Goal: Find specific page/section: Find specific page/section

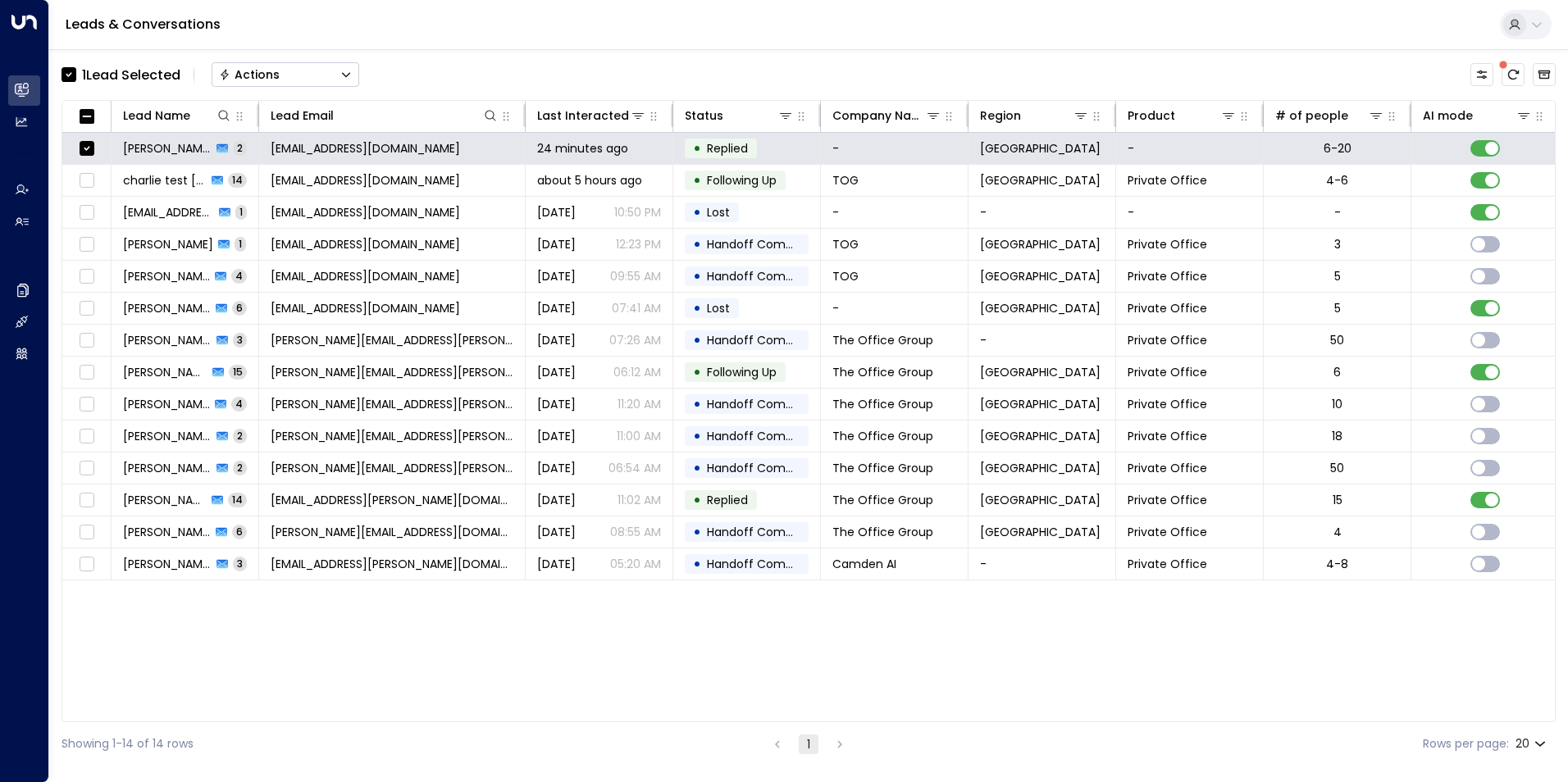
click at [267, 71] on div "Actions" at bounding box center [249, 74] width 61 height 15
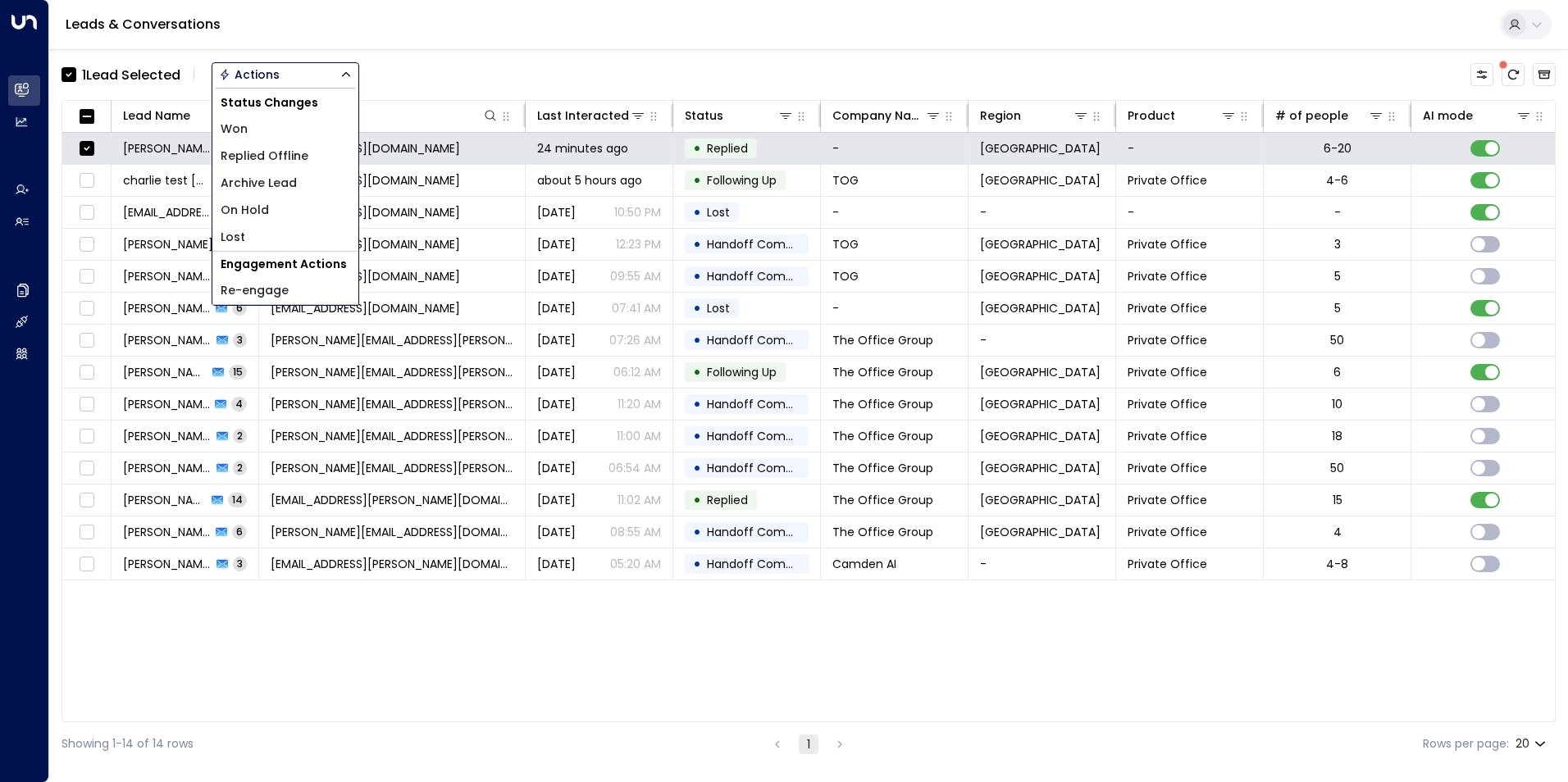
click at [283, 178] on span "Archive Lead" at bounding box center [258, 183] width 76 height 18
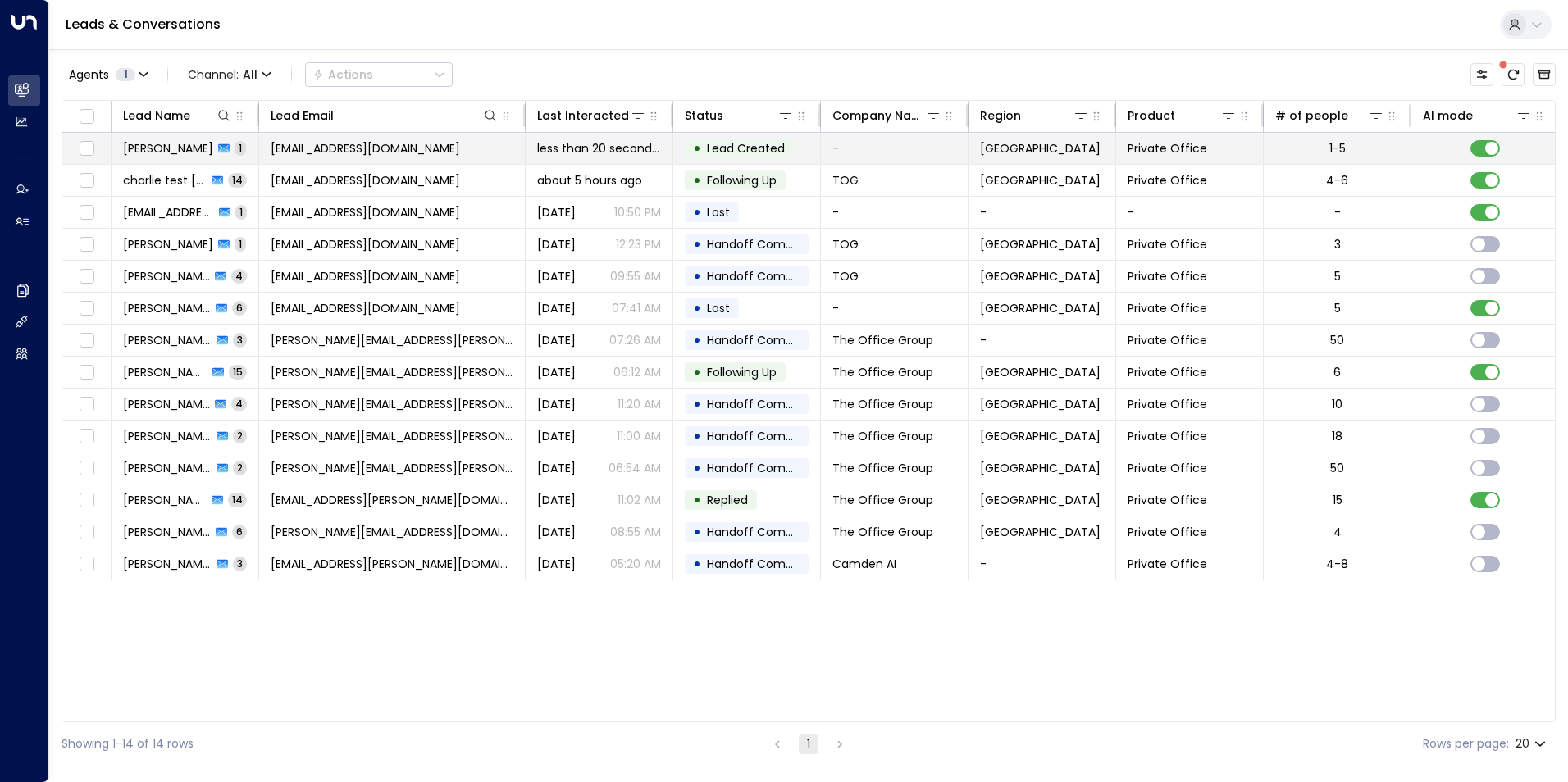
click at [149, 145] on span "Ranjit Brainch" at bounding box center [168, 149] width 90 height 17
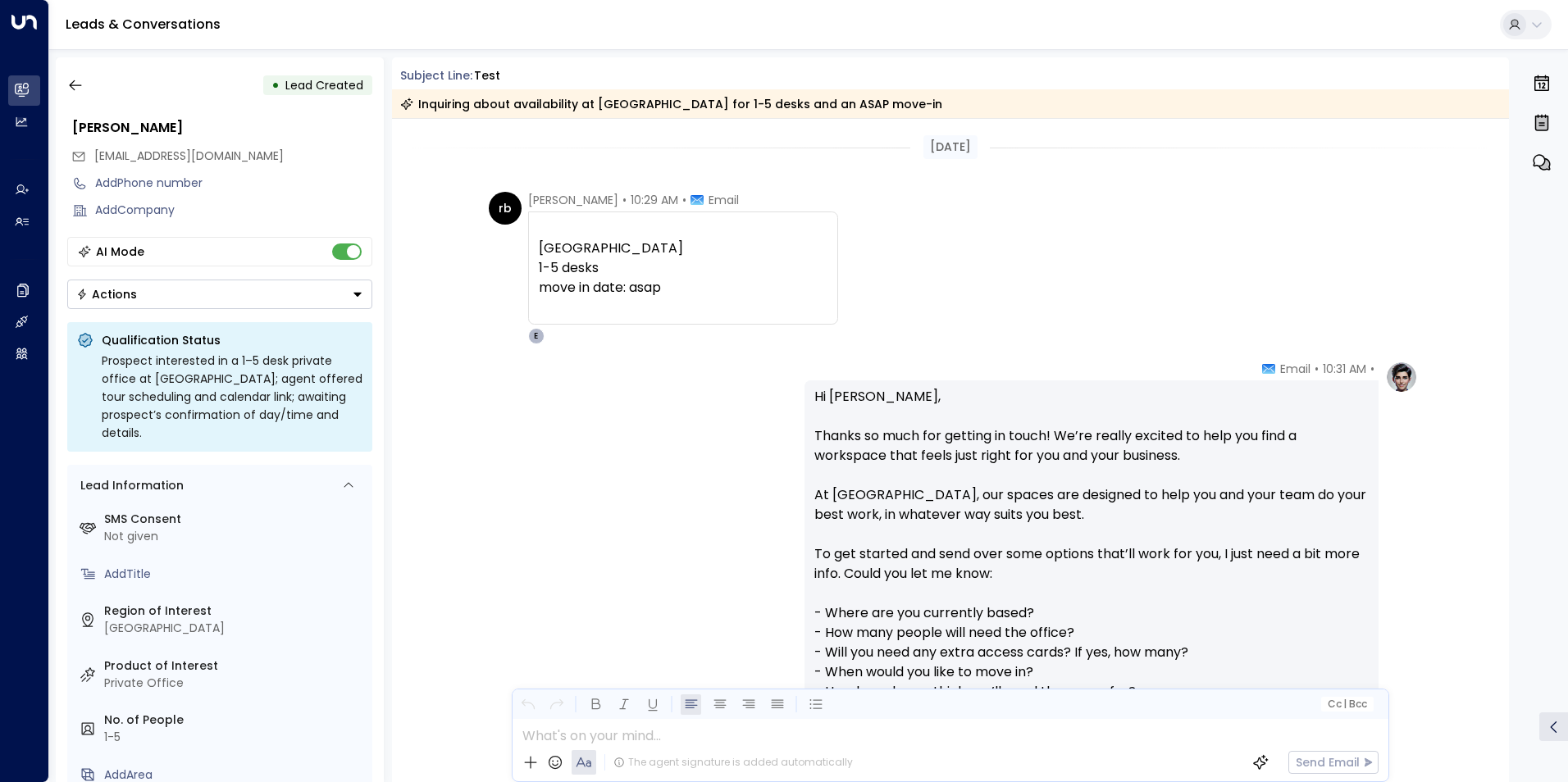
scroll to position [566, 0]
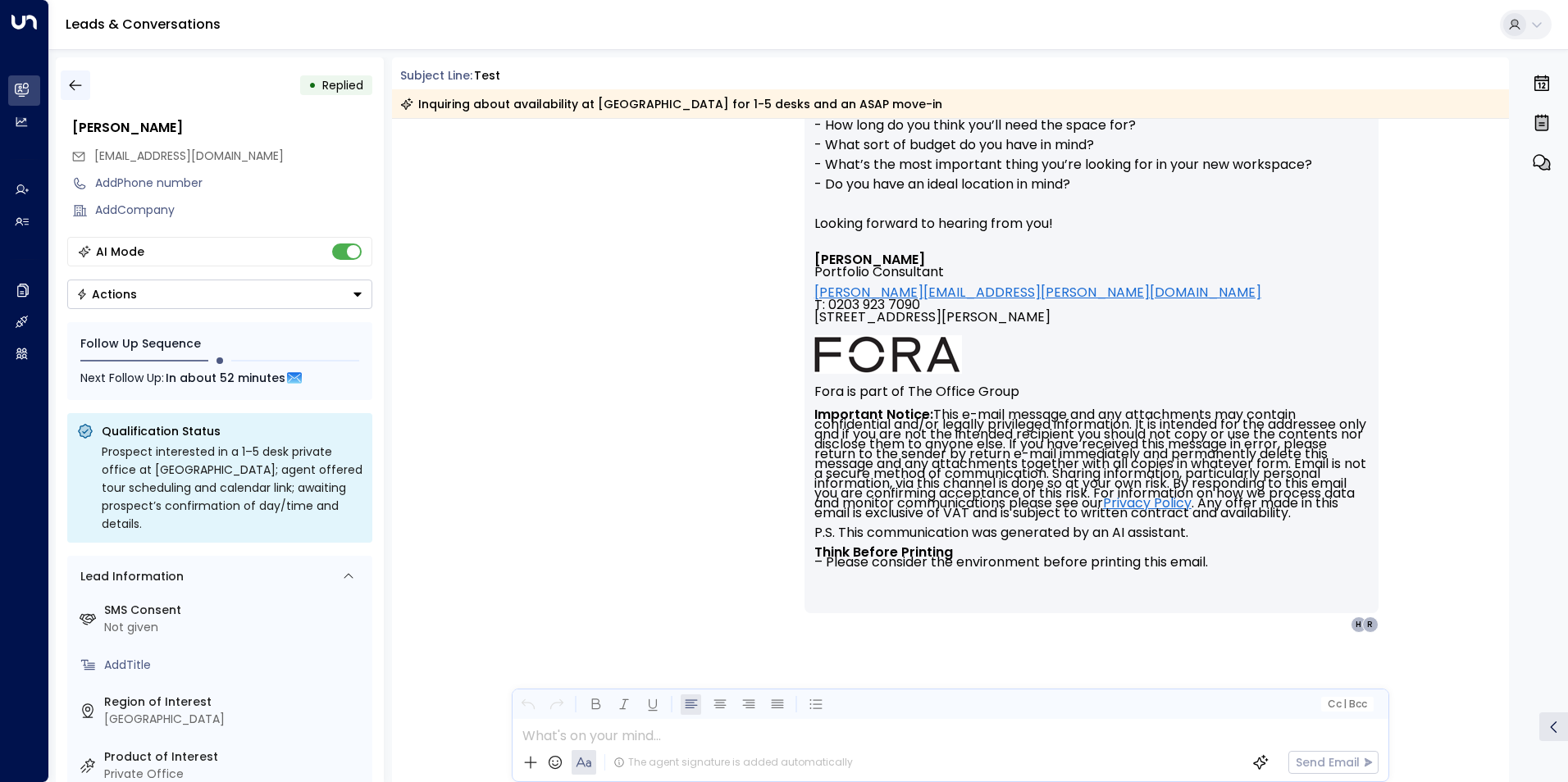
click at [74, 79] on icon "button" at bounding box center [75, 85] width 17 height 17
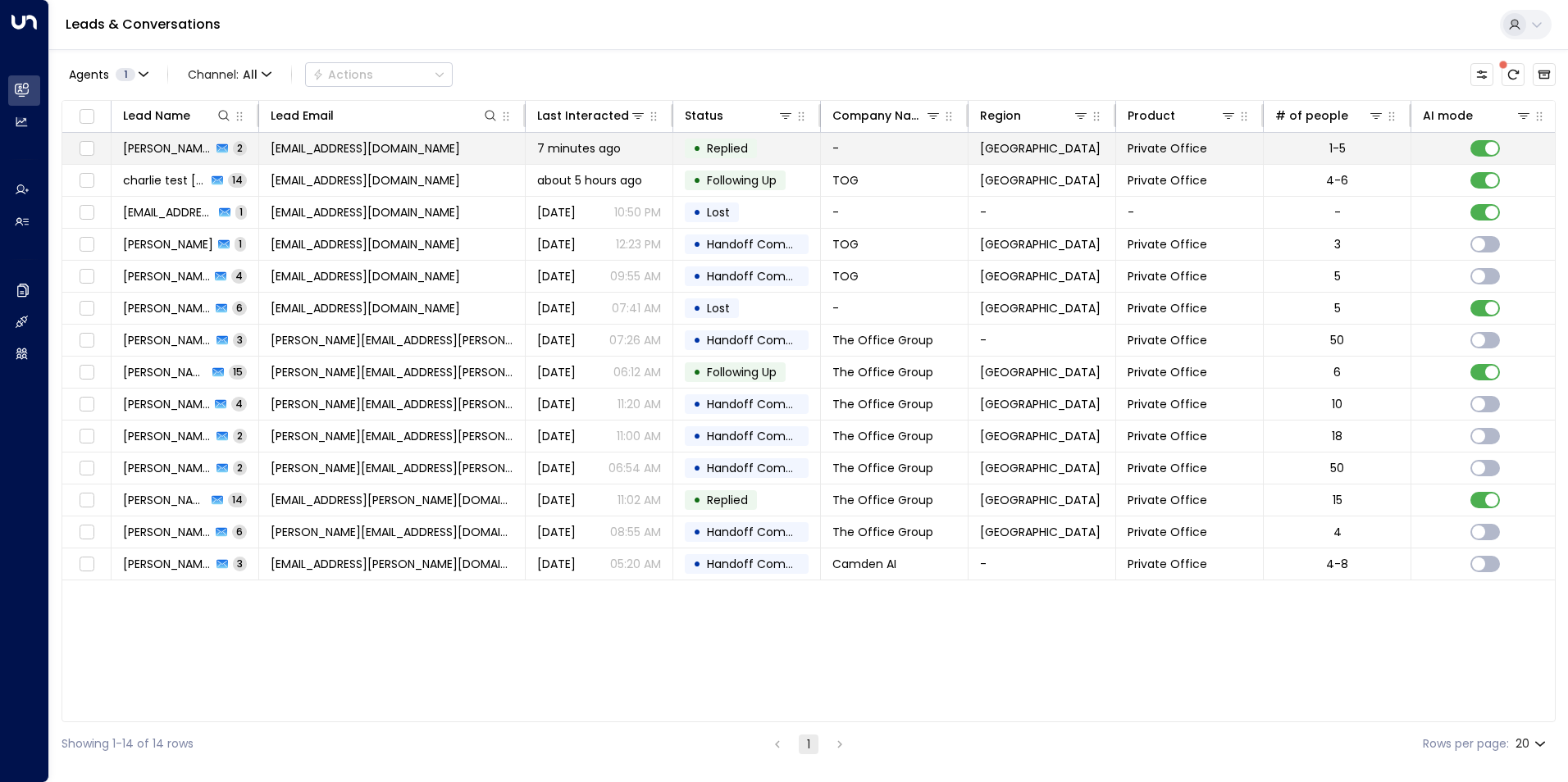
click at [172, 152] on span "Ranjit Brainch" at bounding box center [167, 149] width 89 height 17
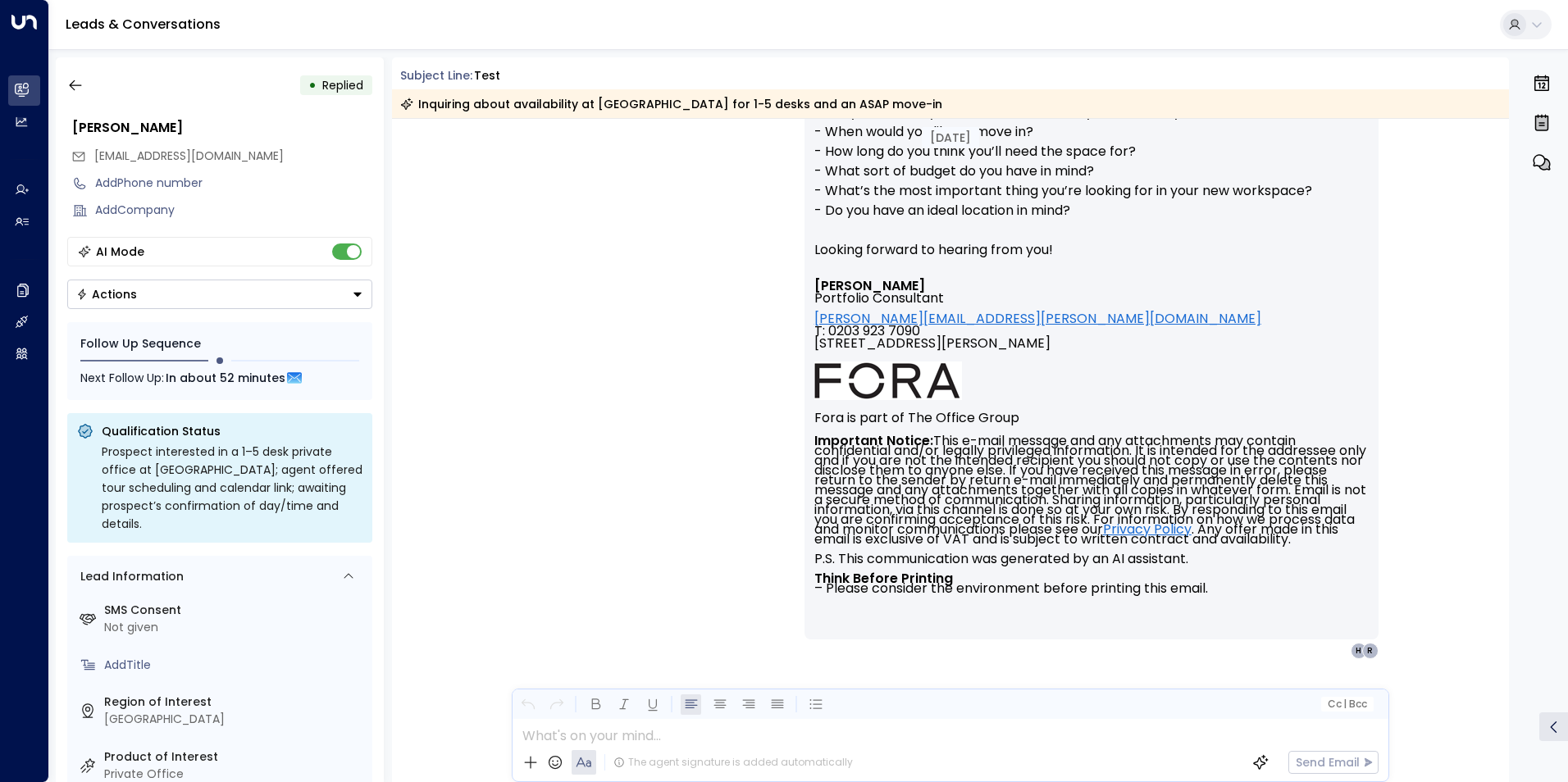
scroll to position [566, 0]
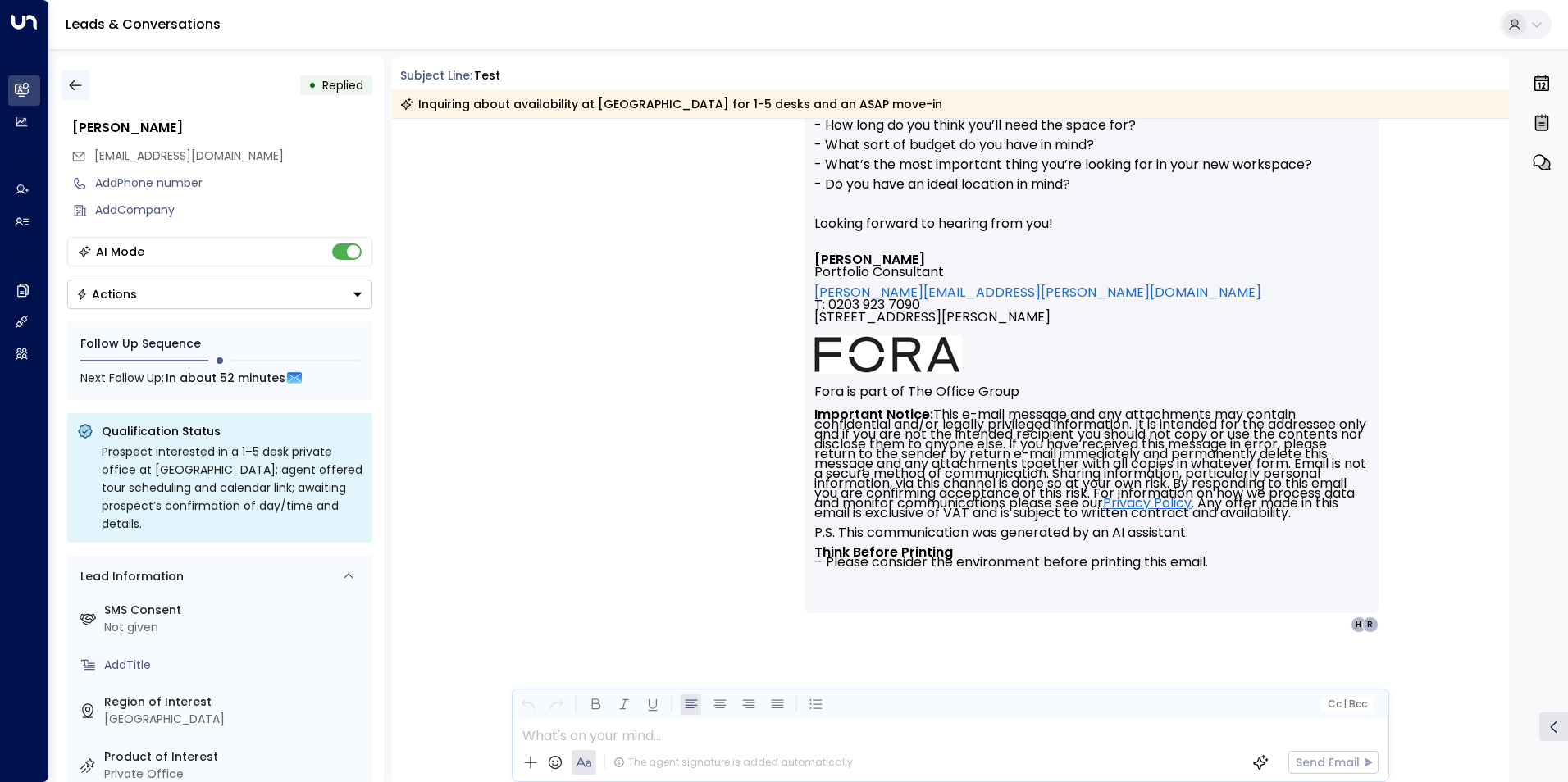
click at [74, 79] on icon "button" at bounding box center [75, 85] width 17 height 17
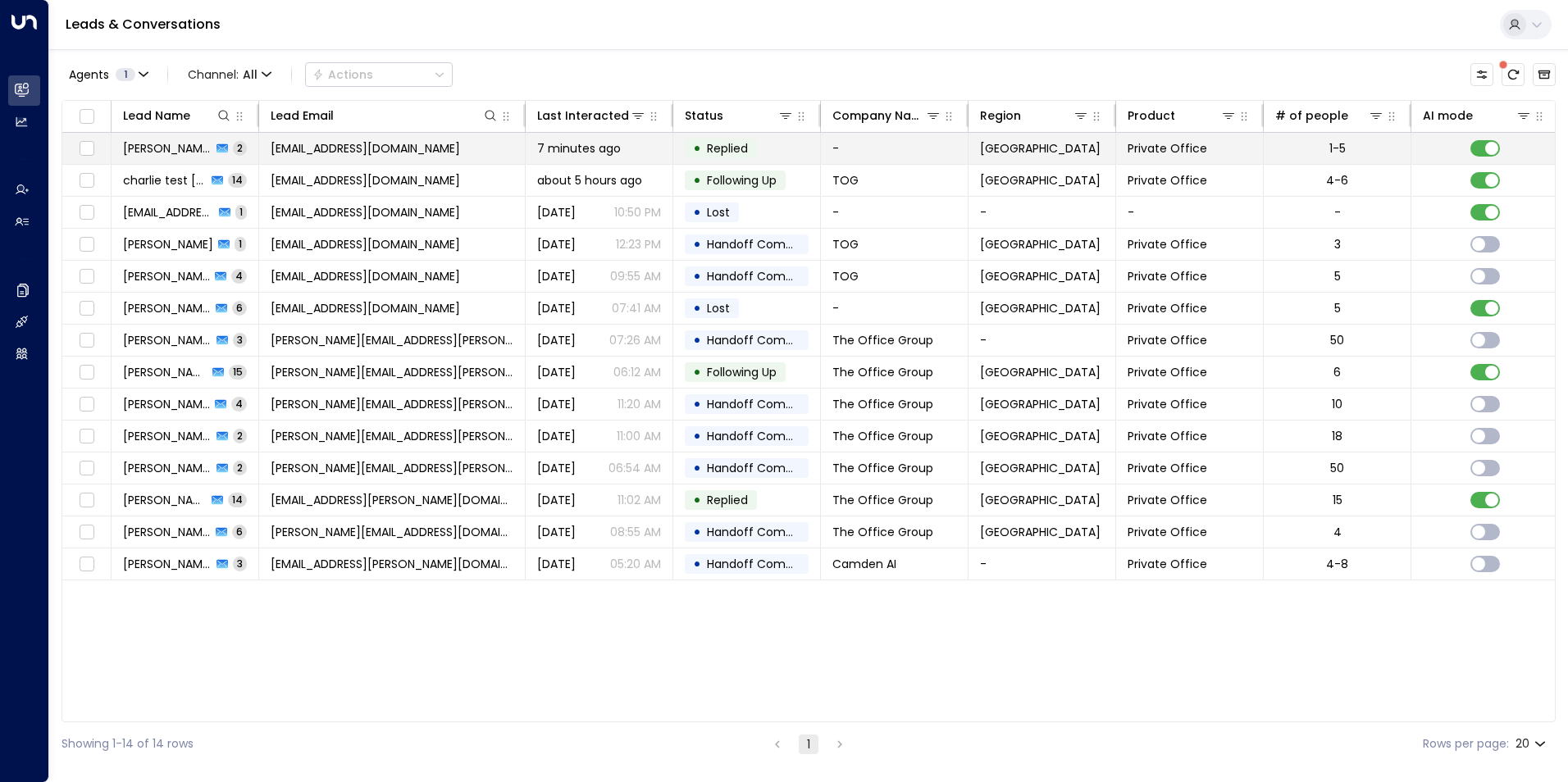
click at [171, 150] on span "Ranjit Brainch" at bounding box center [167, 149] width 89 height 17
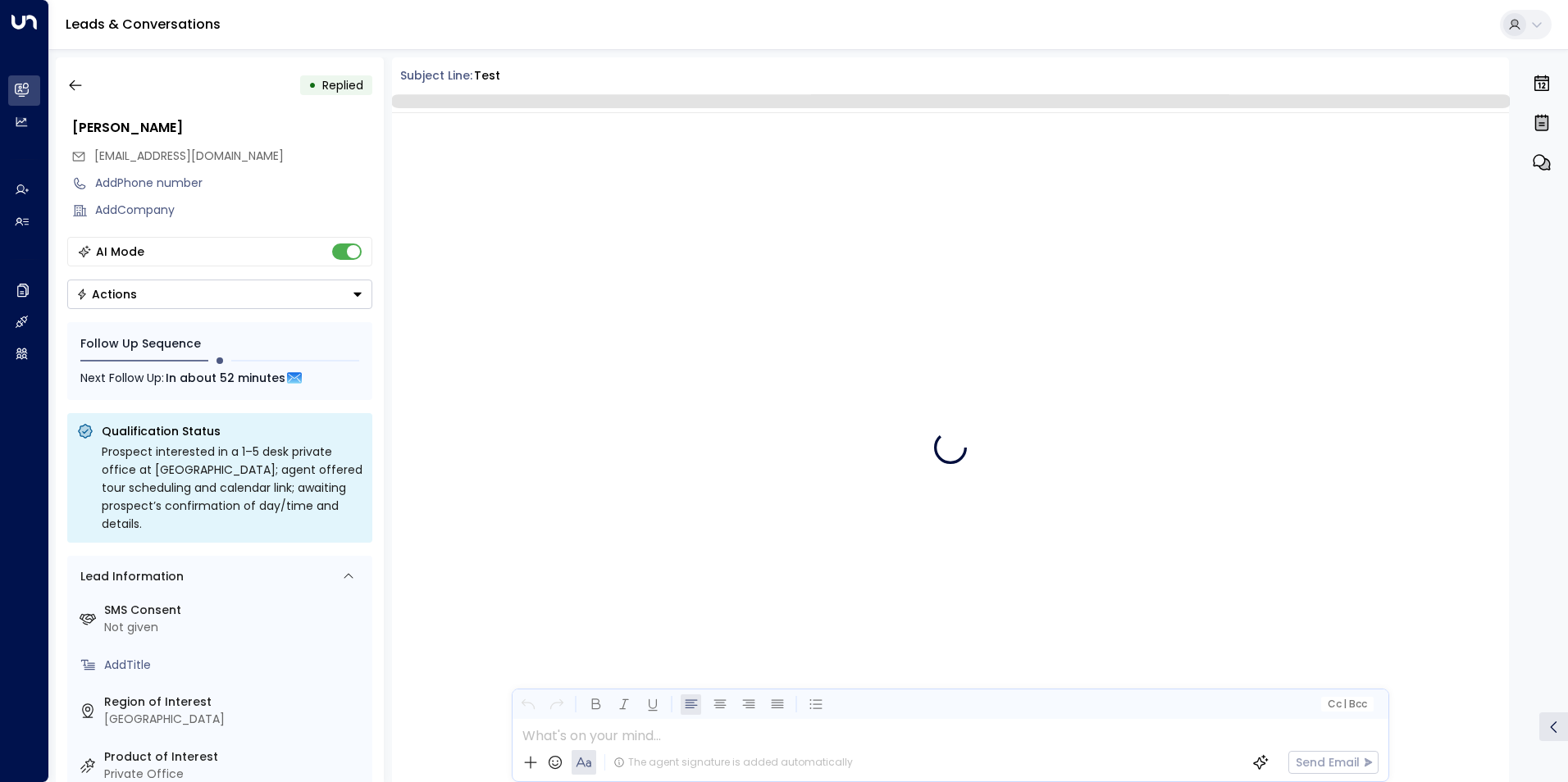
scroll to position [561, 0]
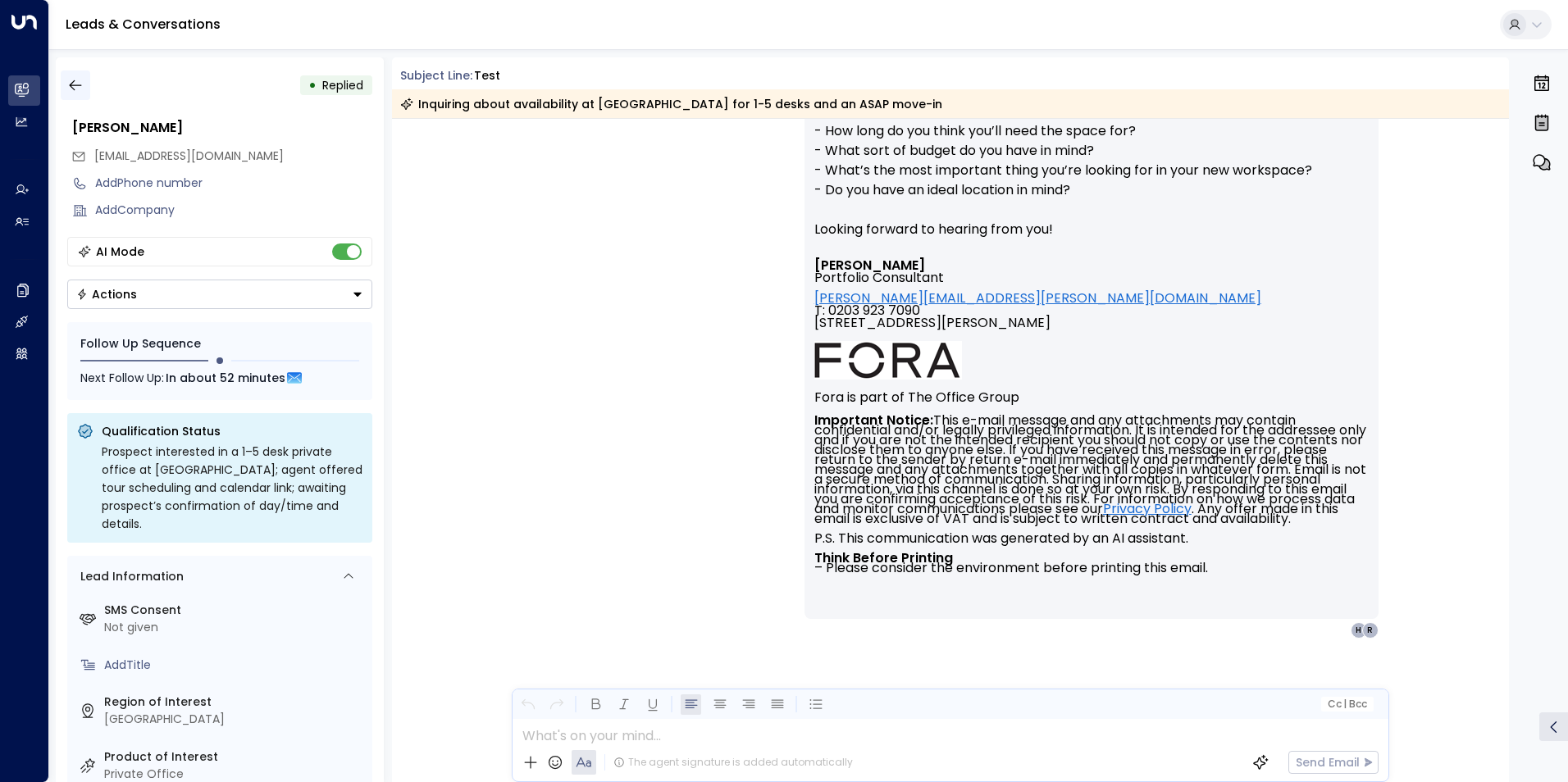
click at [65, 73] on button "button" at bounding box center [75, 84] width 29 height 29
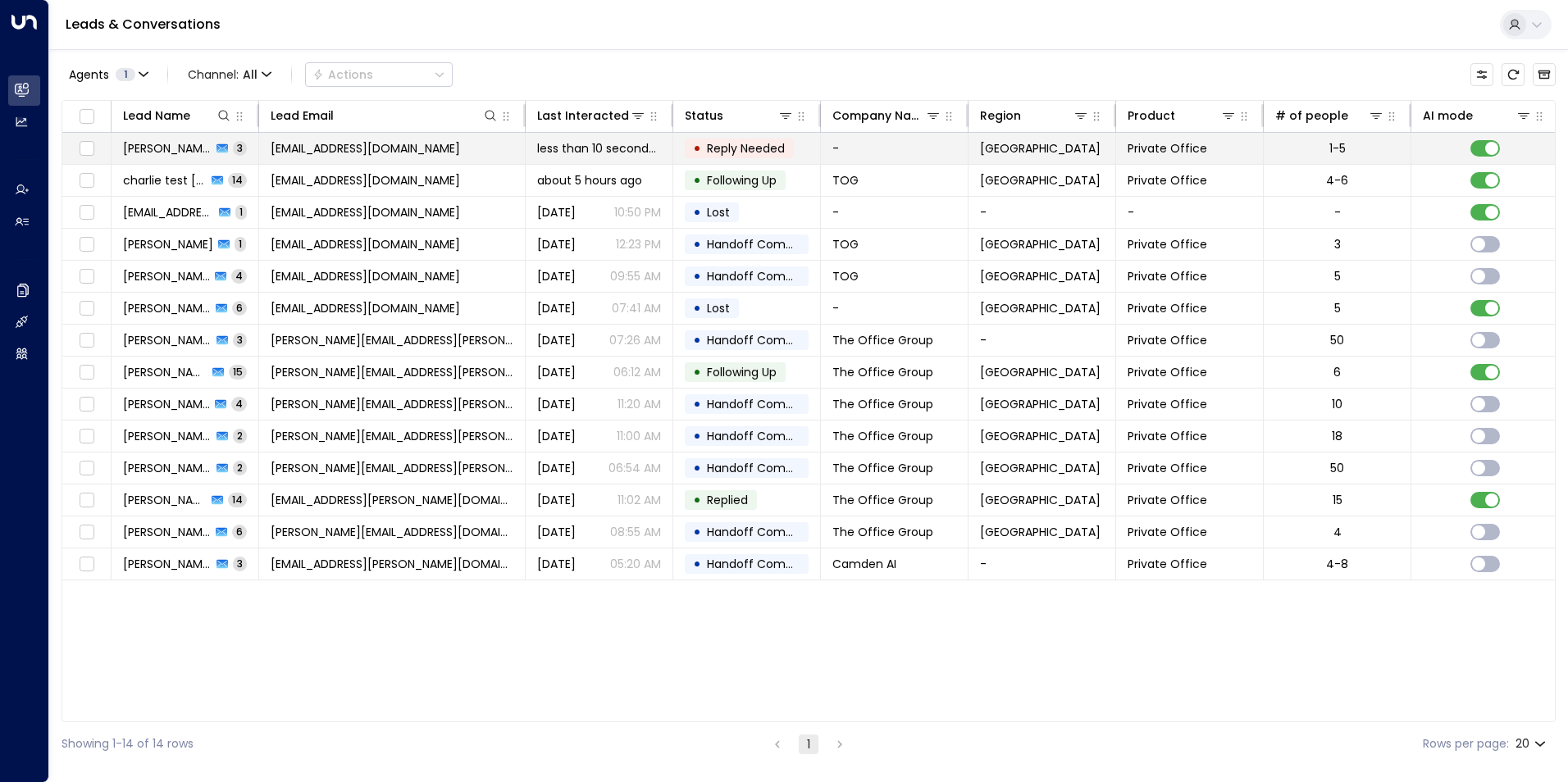
click at [181, 150] on span "Ranjit Brainch" at bounding box center [167, 149] width 89 height 17
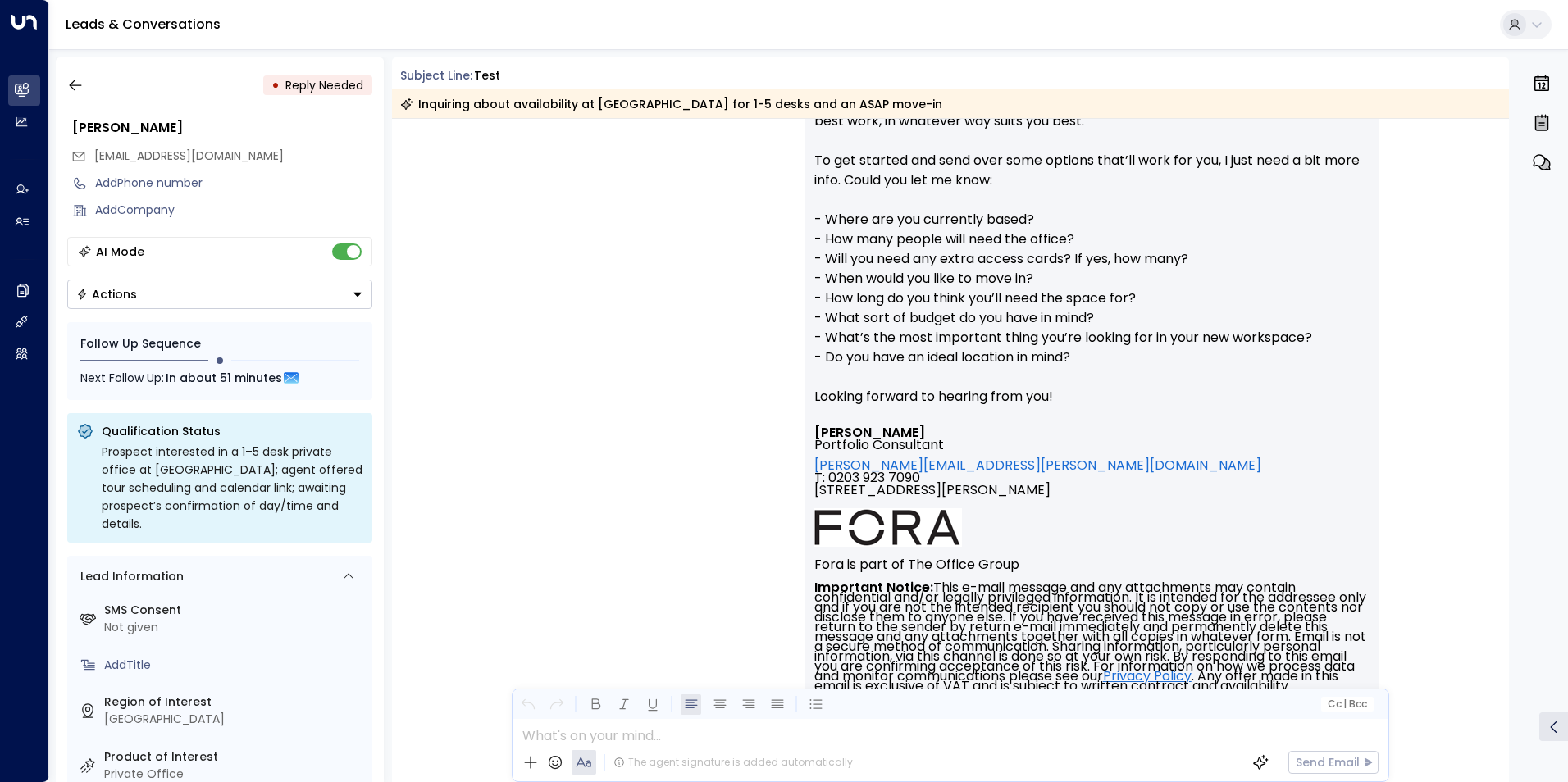
scroll to position [410, 0]
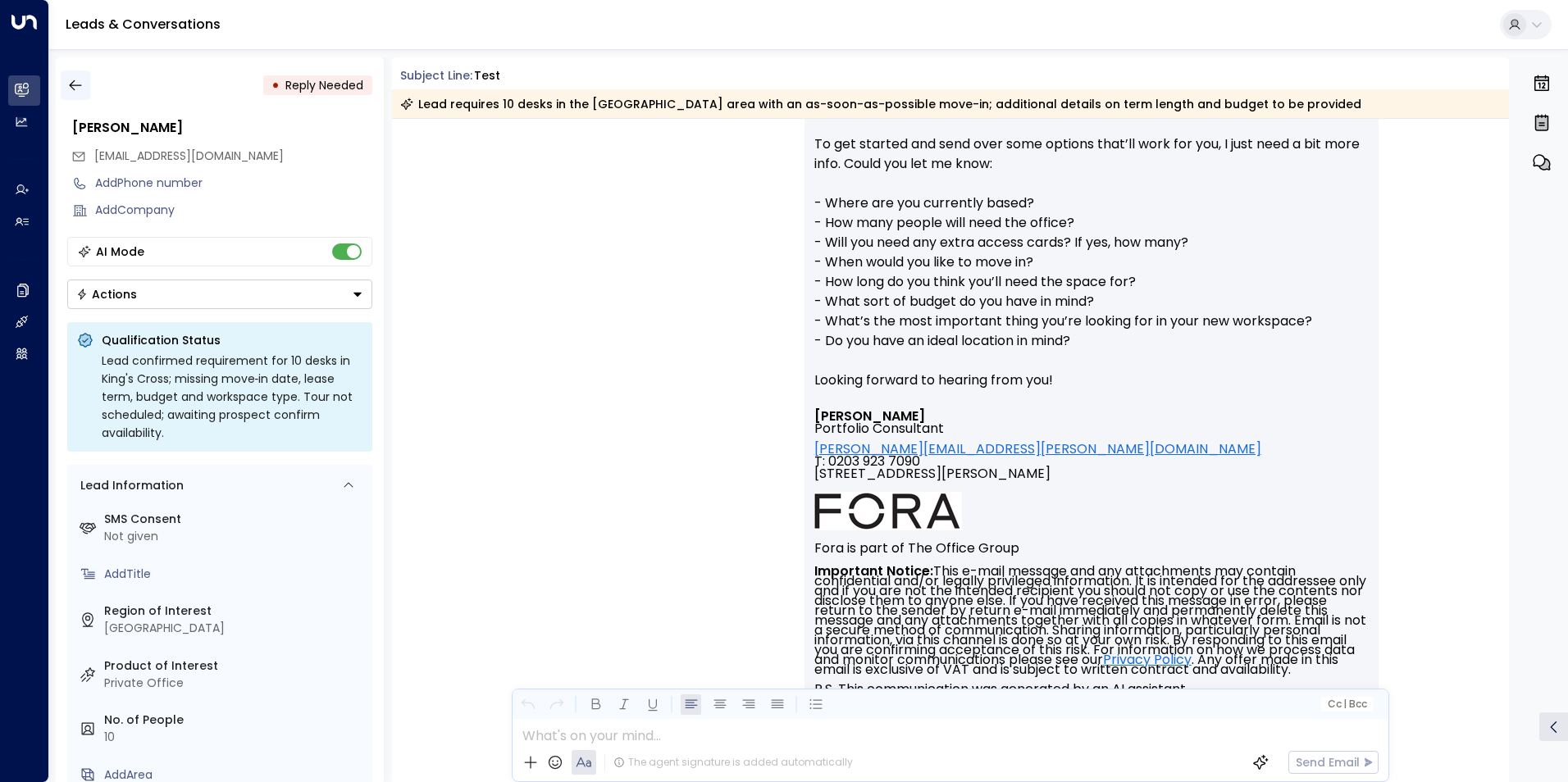
click at [75, 84] on icon "button" at bounding box center [75, 85] width 17 height 17
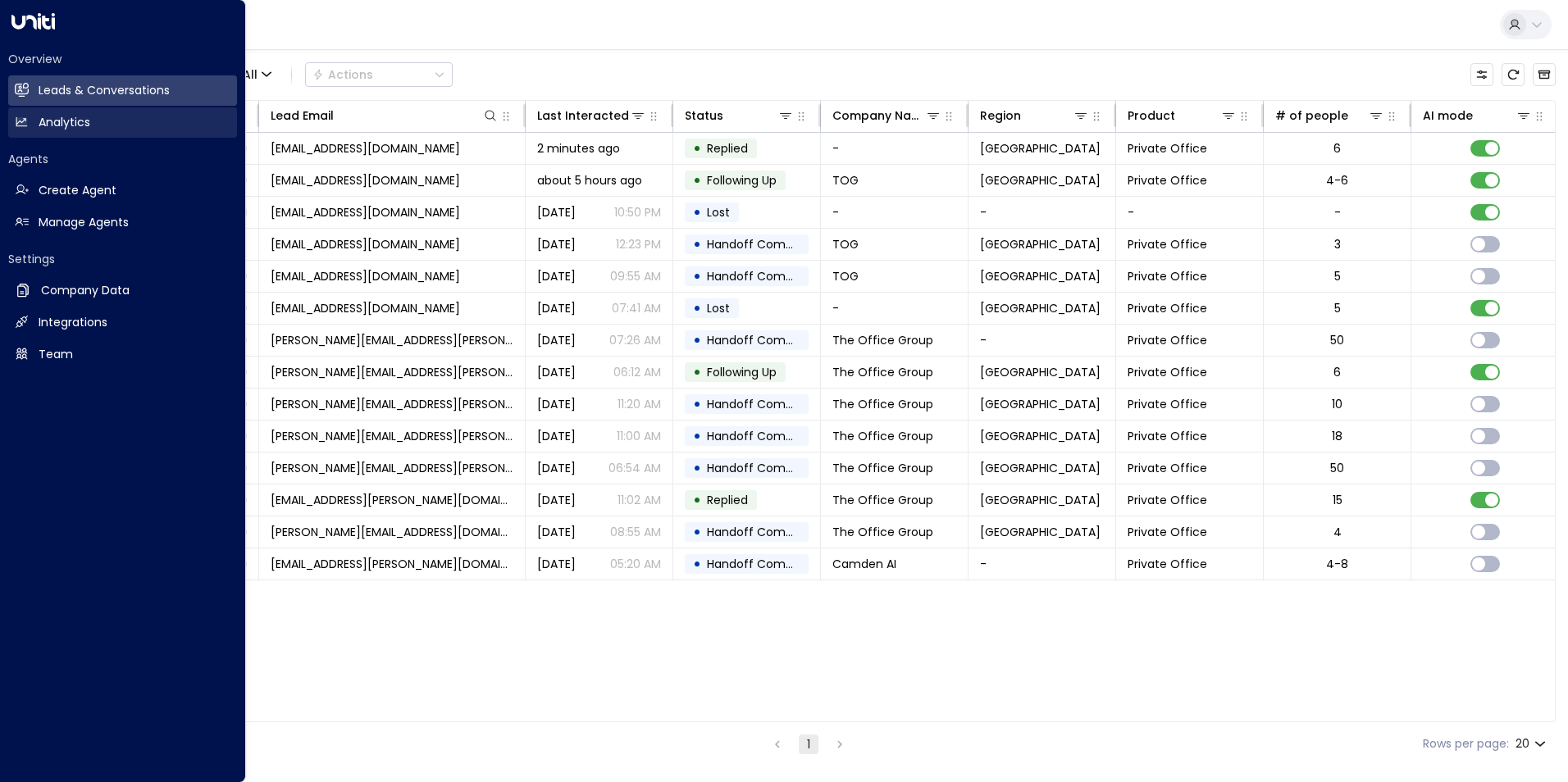
click at [71, 122] on h2 "Analytics" at bounding box center [64, 122] width 52 height 18
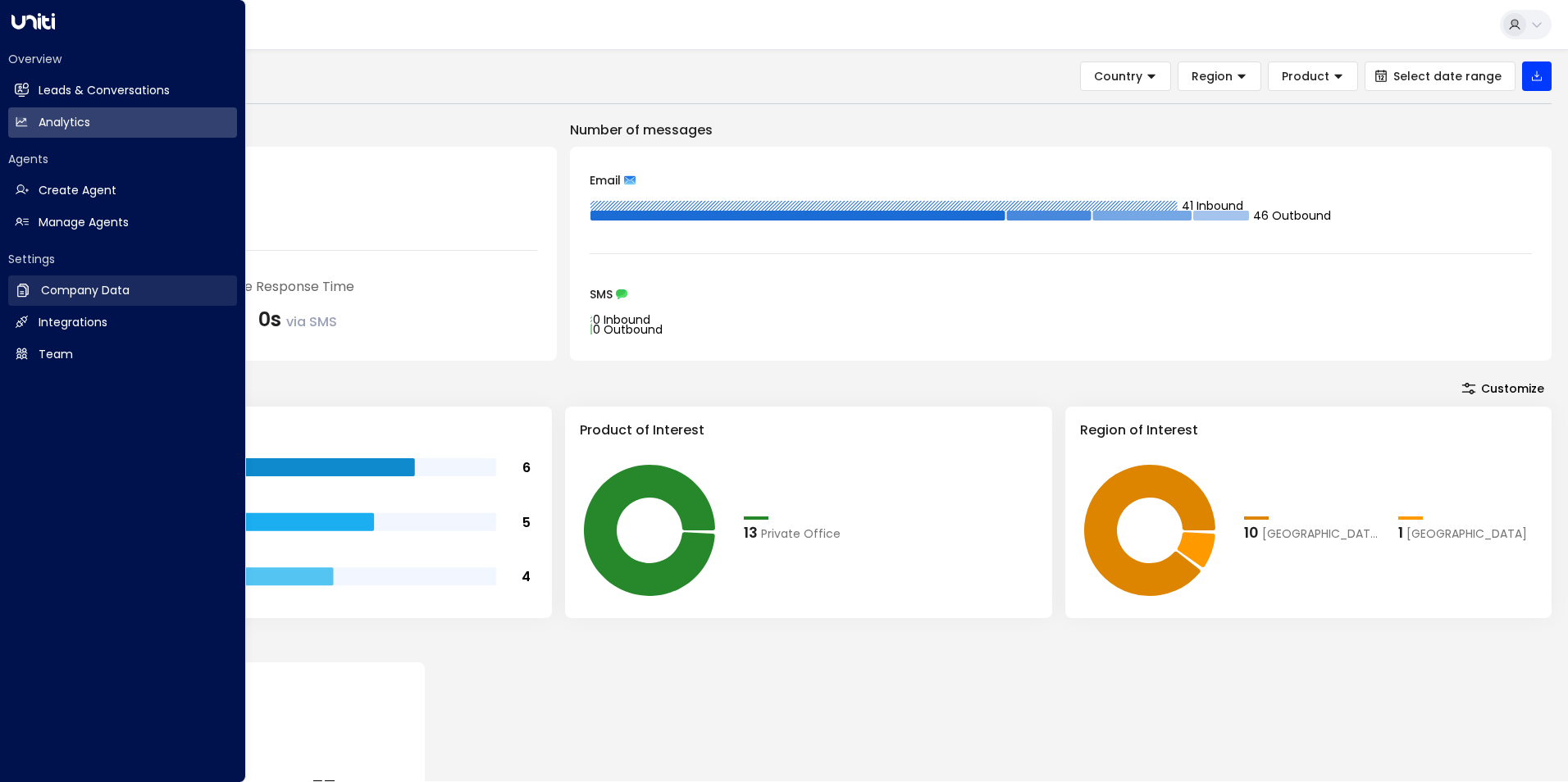
click at [89, 292] on h2 "Company Data" at bounding box center [85, 290] width 89 height 18
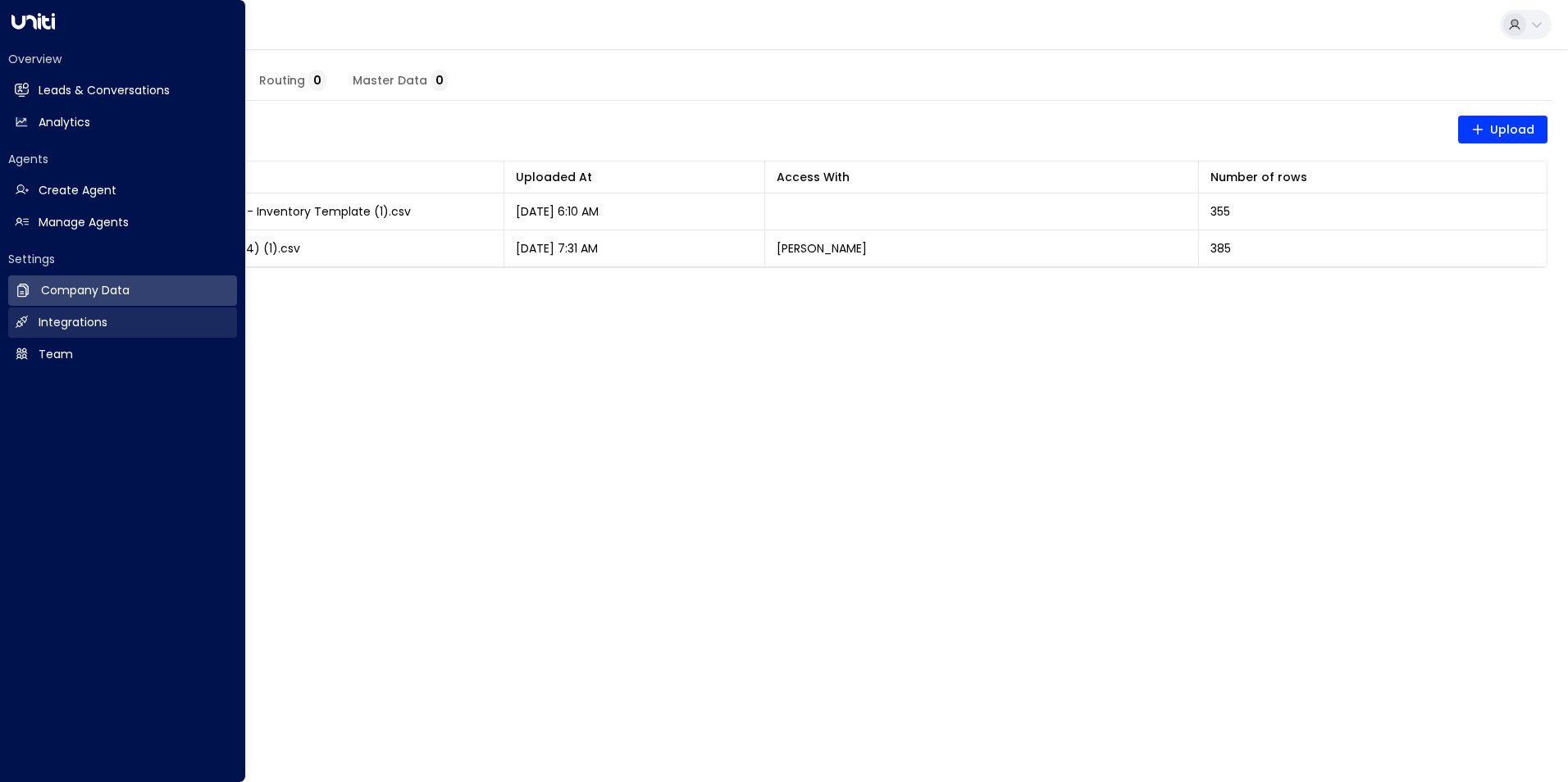
click at [80, 317] on h2 "Integrations" at bounding box center [73, 322] width 69 height 18
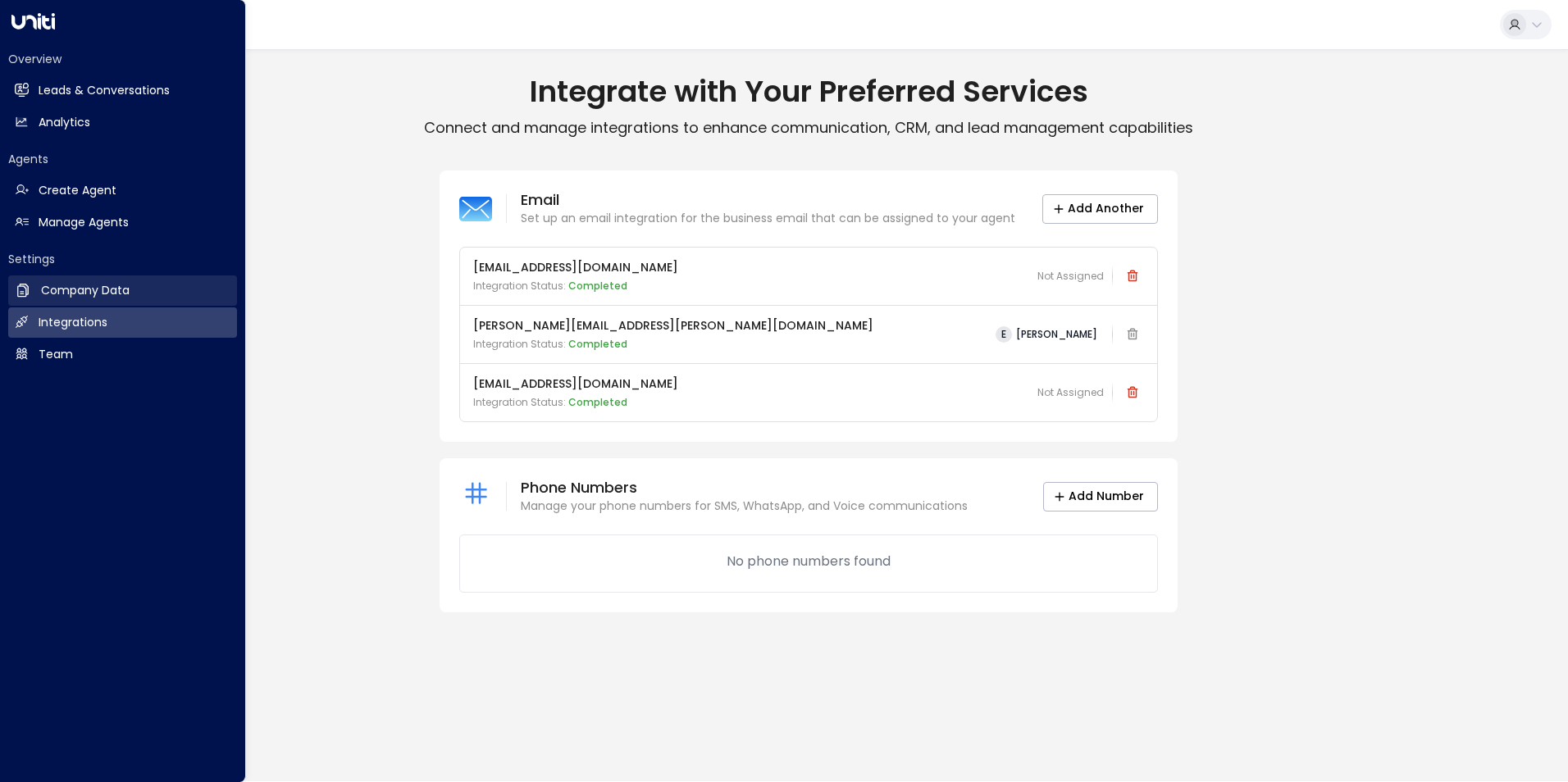
click at [87, 284] on h2 "Company Data" at bounding box center [85, 290] width 89 height 18
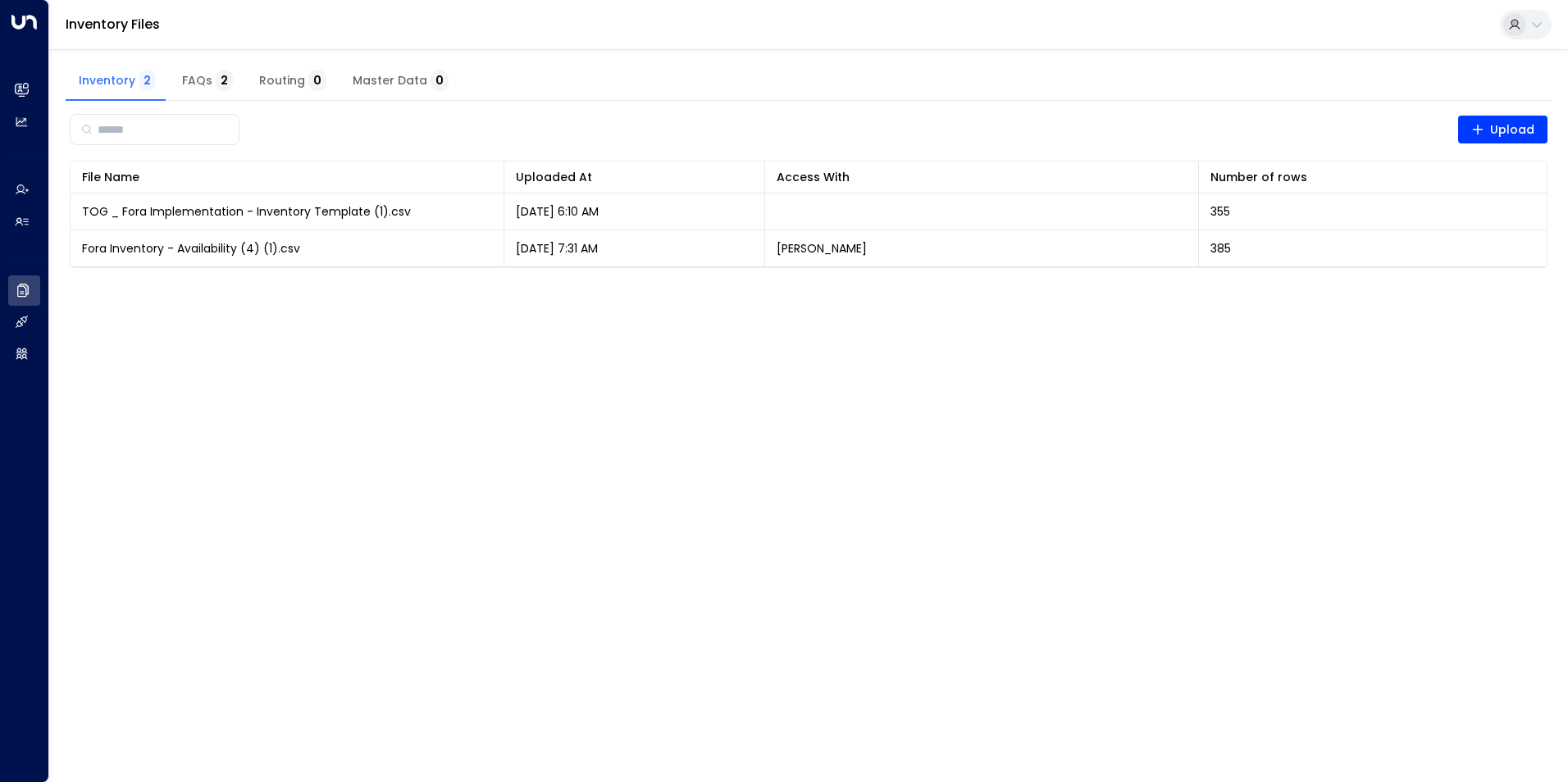
click at [598, 288] on html "Overview Leads & Conversations Leads & Conversations Analytics Analytics Agents…" at bounding box center [784, 144] width 1568 height 288
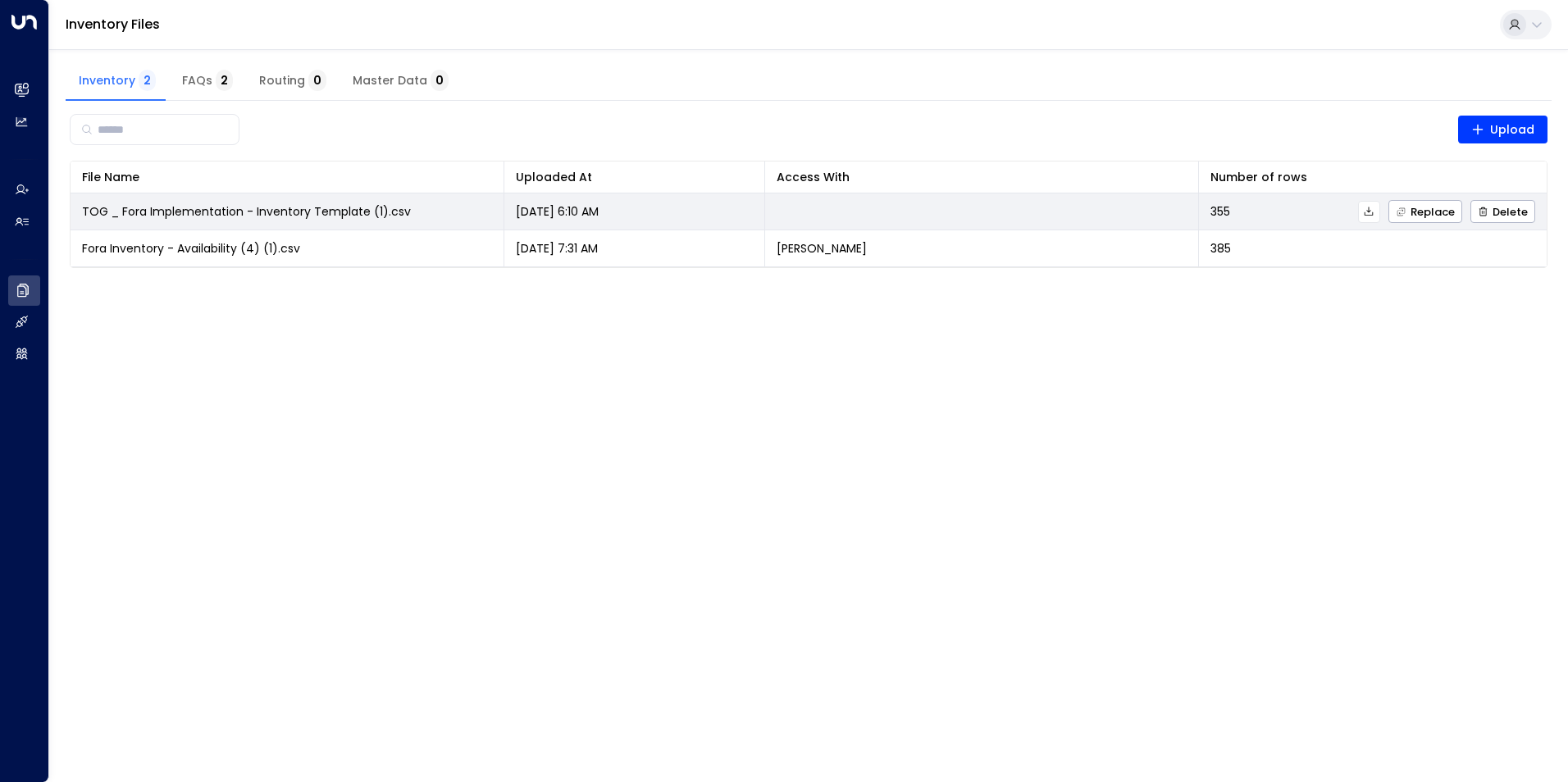
click at [180, 211] on span "TOG _ Fora Implementation - Inventory Template (1).csv" at bounding box center [246, 211] width 328 height 17
click at [264, 206] on span "TOG _ Fora Implementation - Inventory Template (1).csv" at bounding box center [246, 211] width 328 height 17
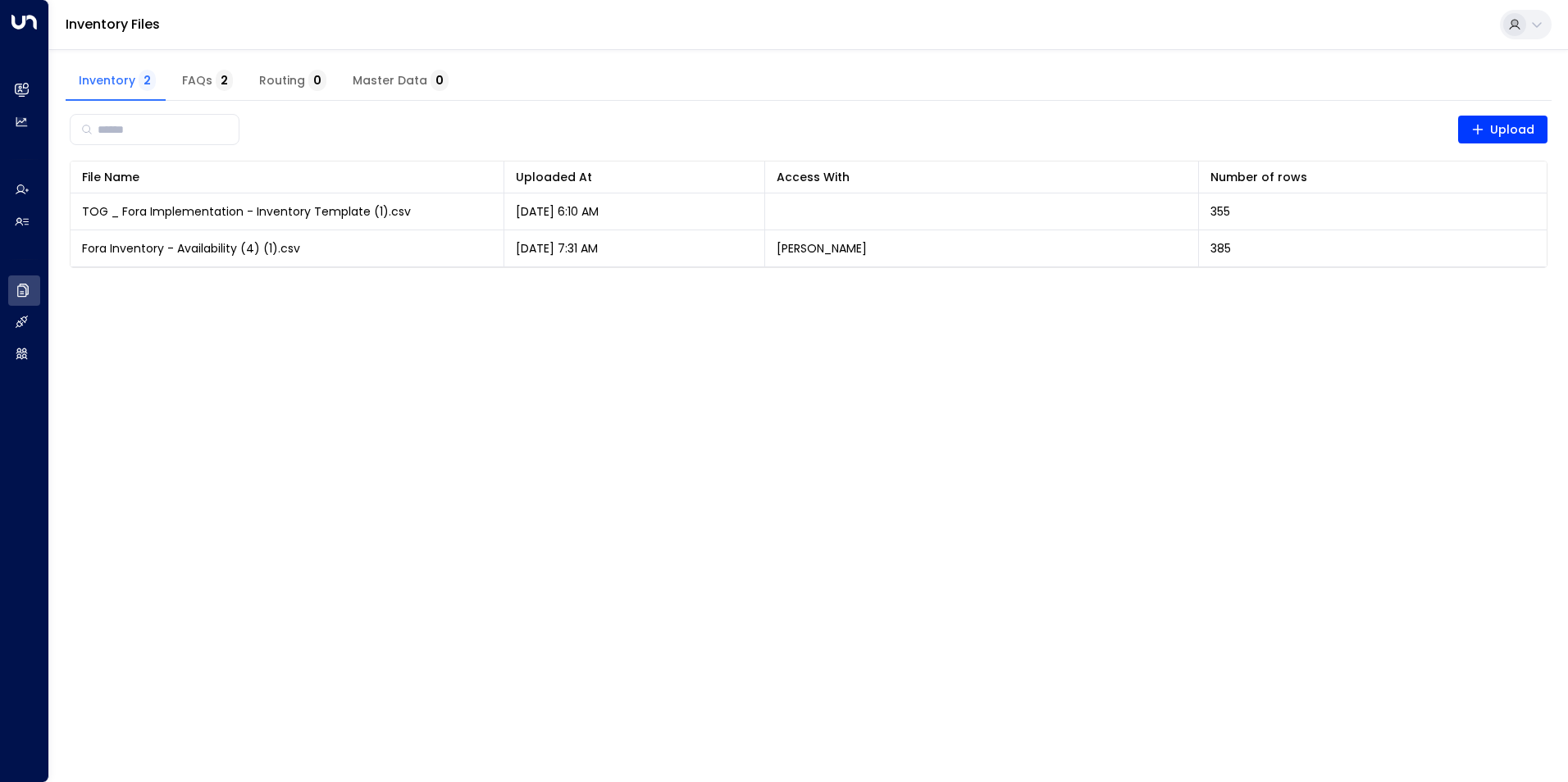
click at [216, 89] on span "2" at bounding box center [224, 80] width 18 height 22
click at [366, 80] on span "Master Data 0" at bounding box center [400, 81] width 96 height 15
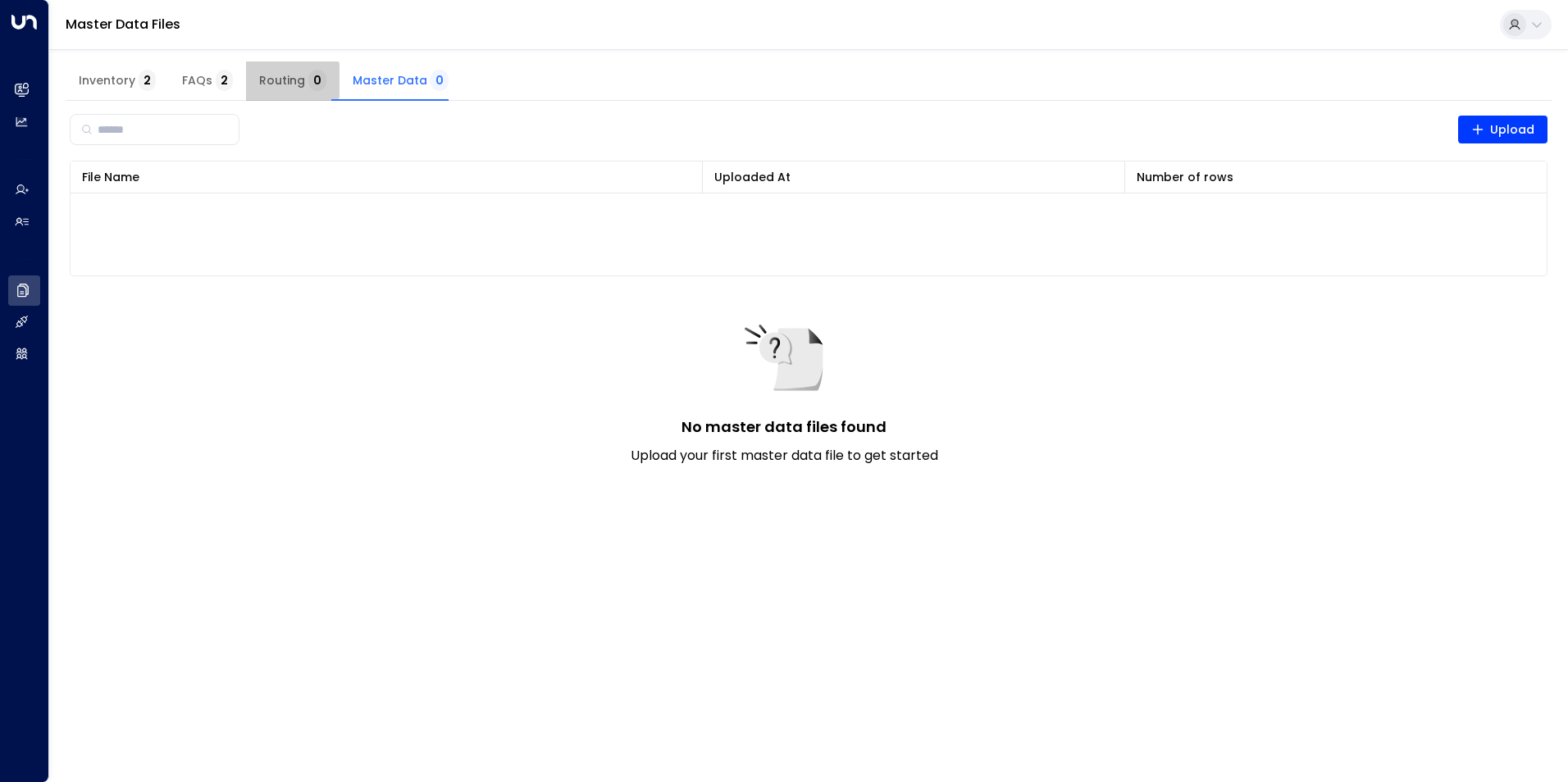
click at [281, 80] on span "Routing 0" at bounding box center [293, 81] width 67 height 15
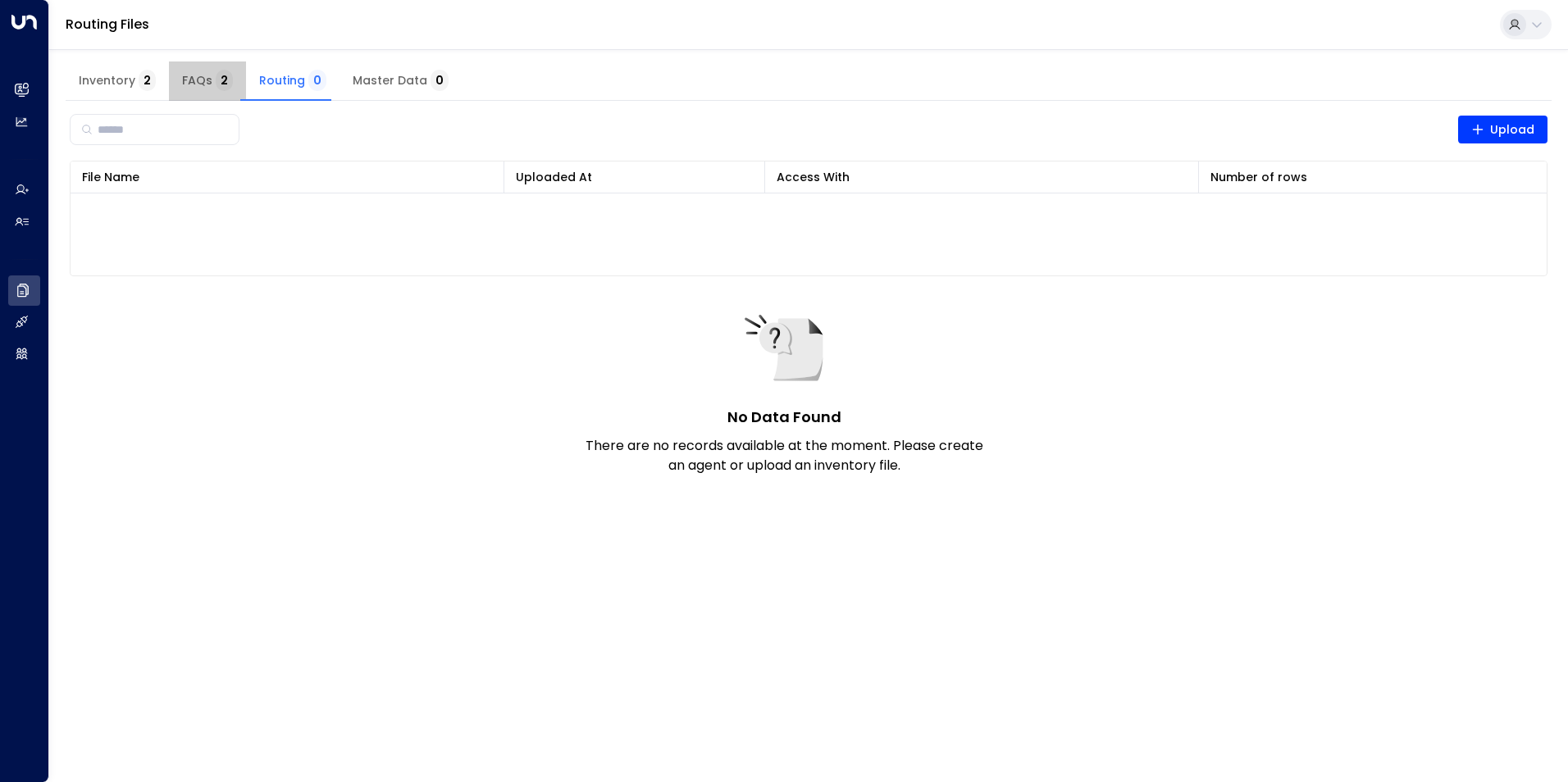
click at [209, 76] on span "FAQs 2" at bounding box center [207, 81] width 51 height 15
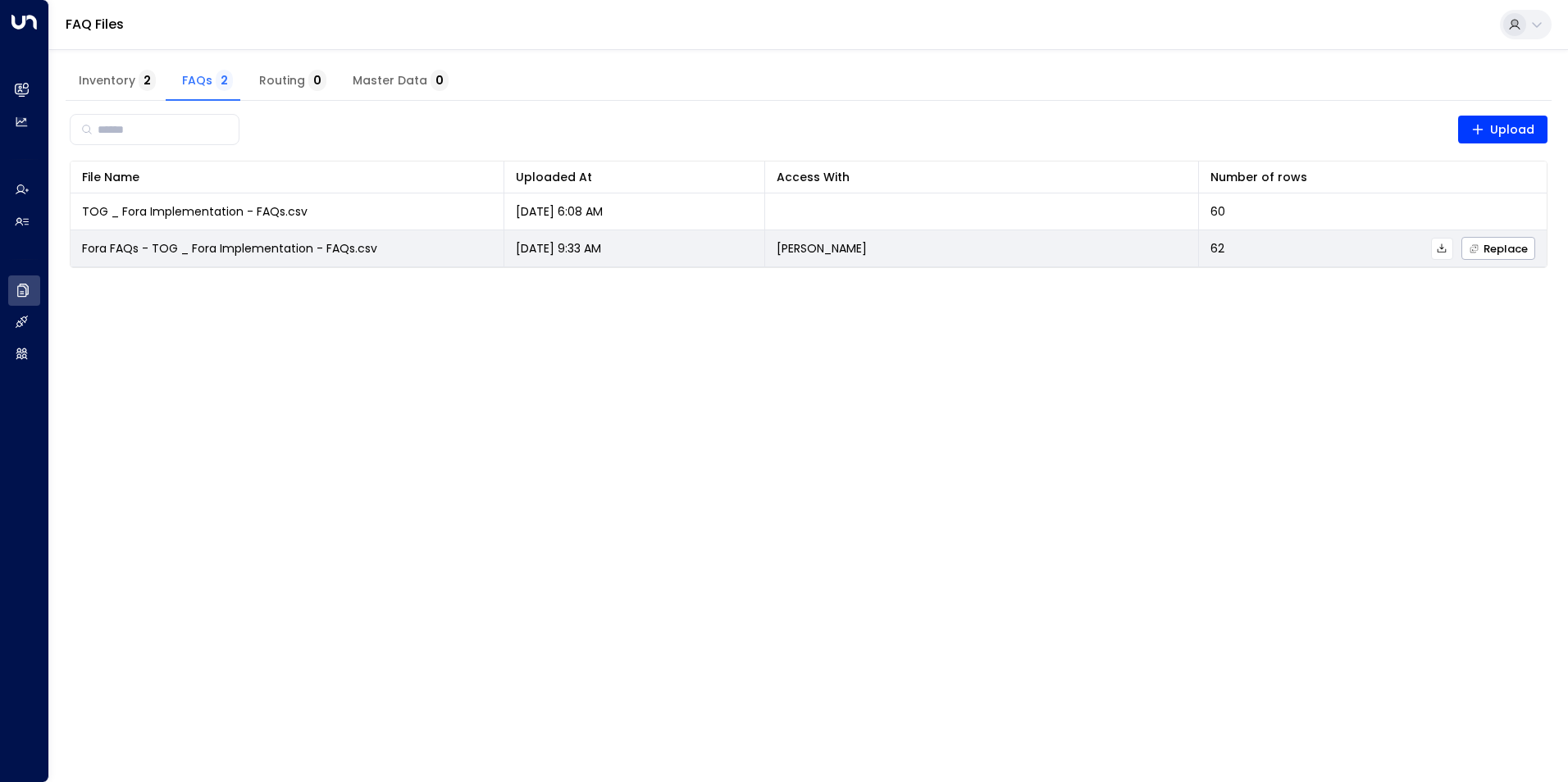
click at [334, 245] on span "Fora FAQs - TOG _ Fora Implementation - FAQs.csv" at bounding box center [229, 248] width 295 height 17
click at [1447, 249] on icon at bounding box center [1442, 247] width 9 height 9
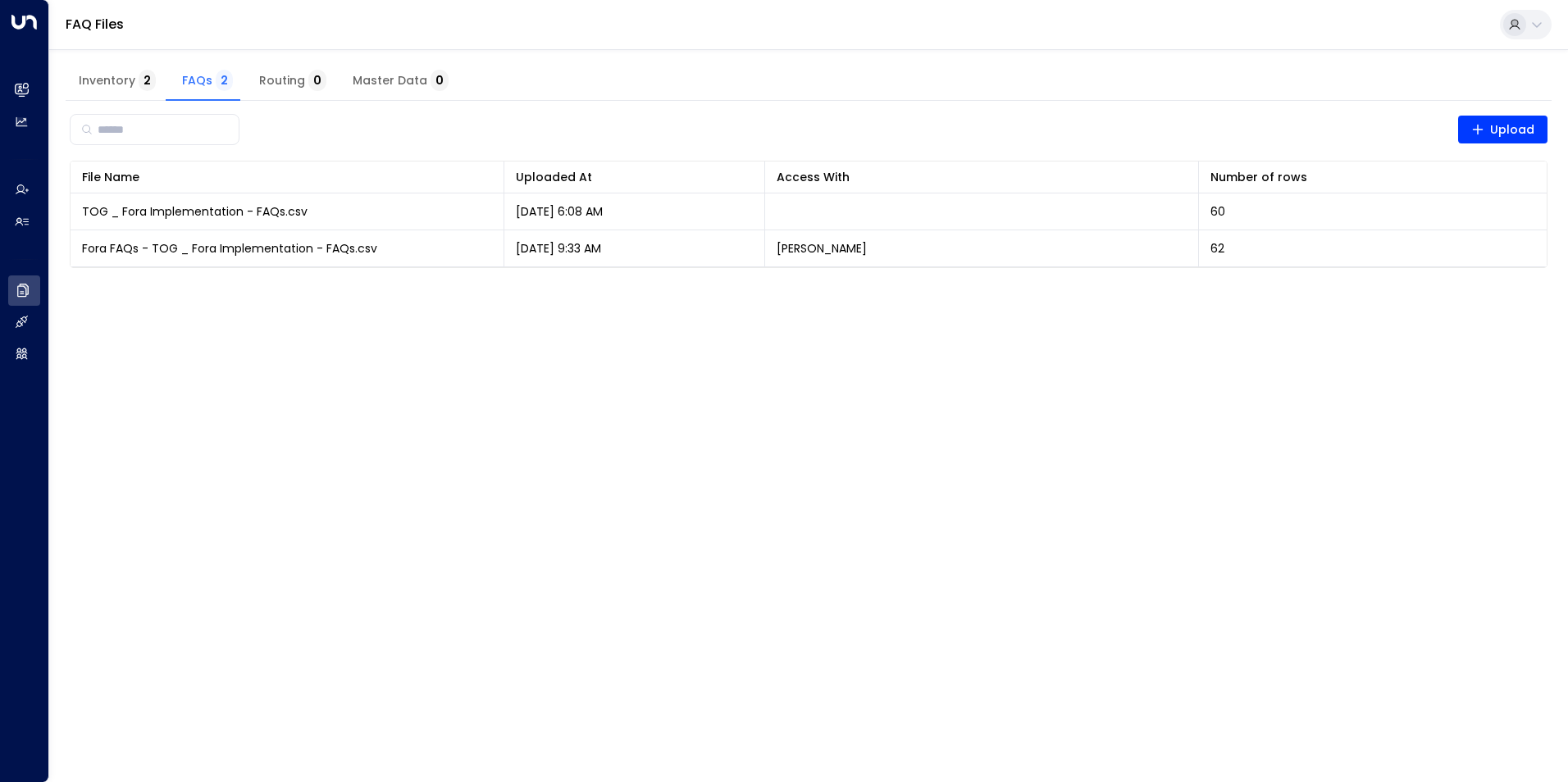
drag, startPoint x: 109, startPoint y: 80, endPoint x: 152, endPoint y: 96, distance: 45.9
click at [109, 80] on span "Inventory 2" at bounding box center [117, 81] width 77 height 15
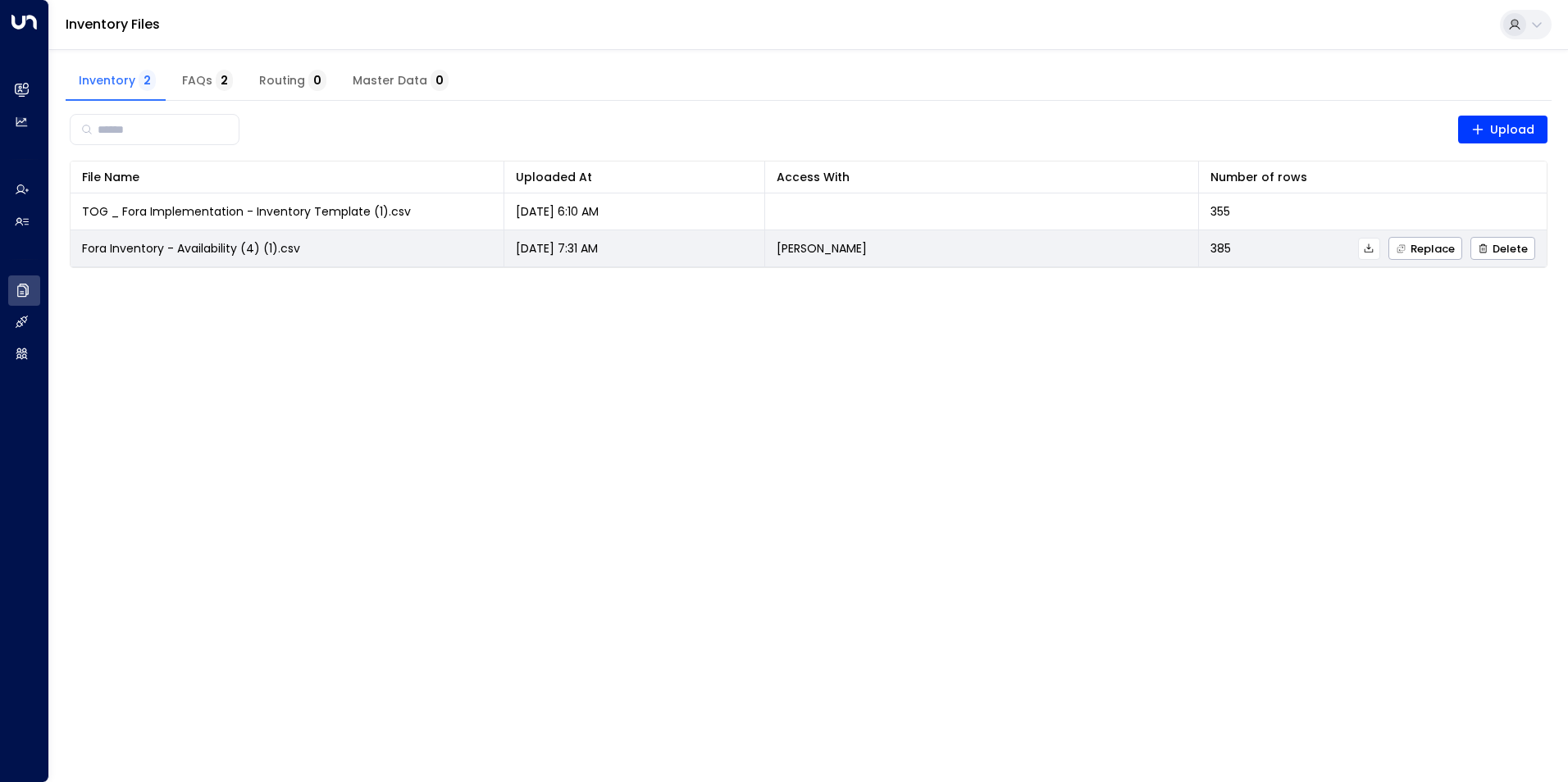
click at [188, 246] on span "Fora Inventory - Availability (4) (1).csv" at bounding box center [191, 248] width 218 height 17
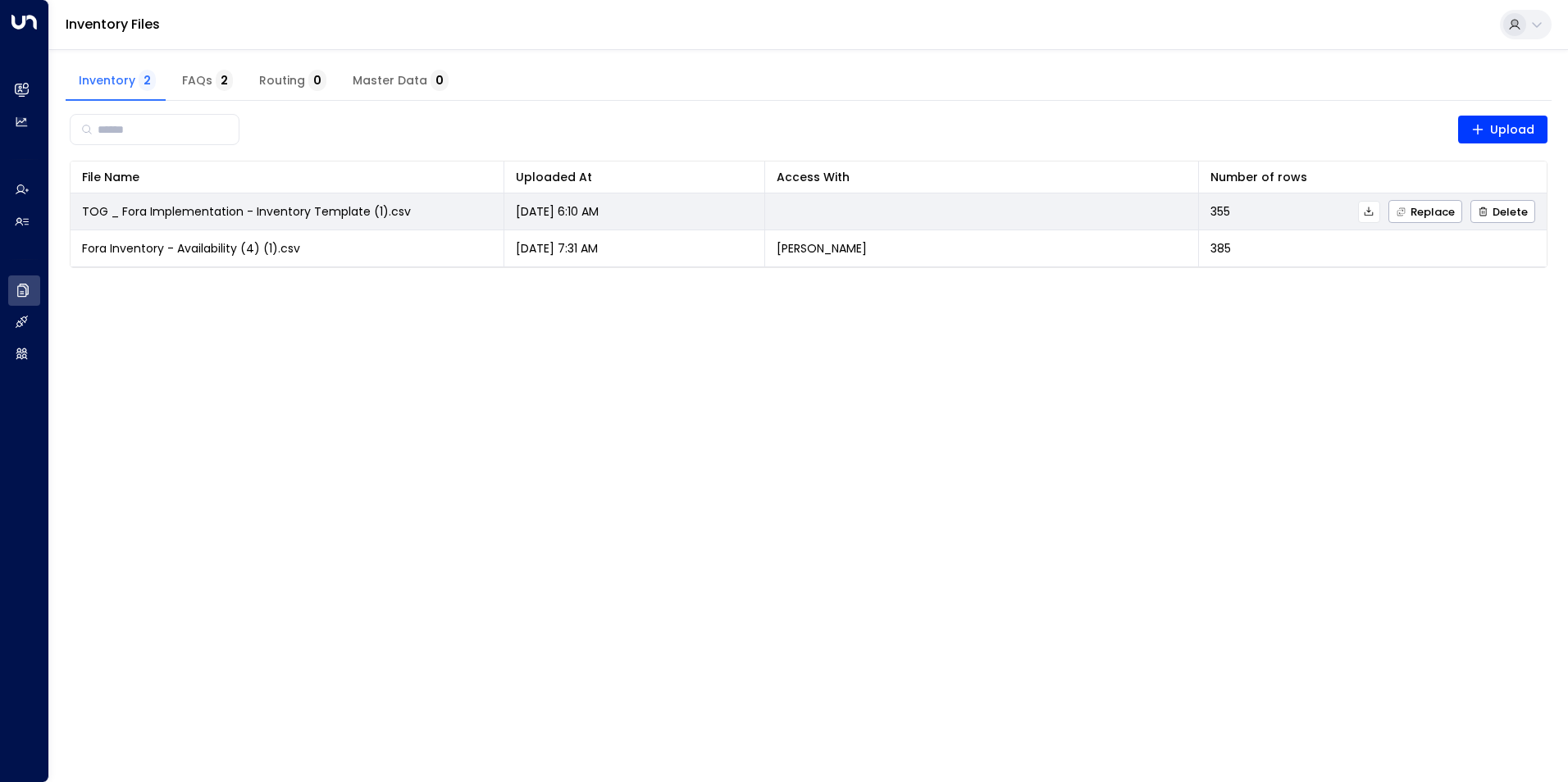
click at [1371, 216] on icon at bounding box center [1369, 211] width 12 height 12
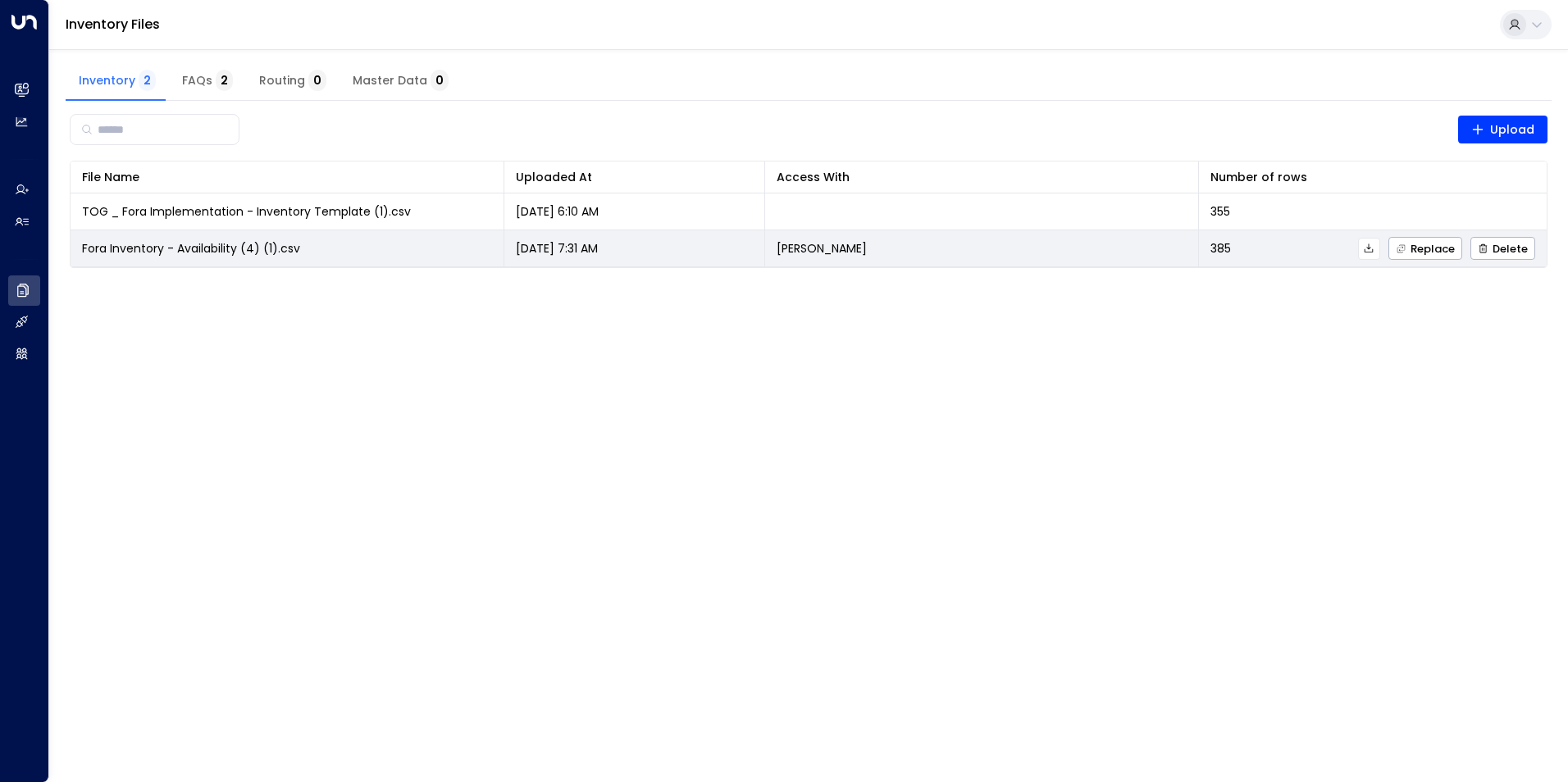
click at [237, 246] on span "Fora Inventory - Availability (4) (1).csv" at bounding box center [191, 248] width 218 height 17
click at [147, 246] on span "Fora Inventory - Availability (4) (1).csv" at bounding box center [191, 248] width 218 height 17
click at [1367, 248] on icon at bounding box center [1369, 248] width 12 height 12
